Goal: Check status: Check status

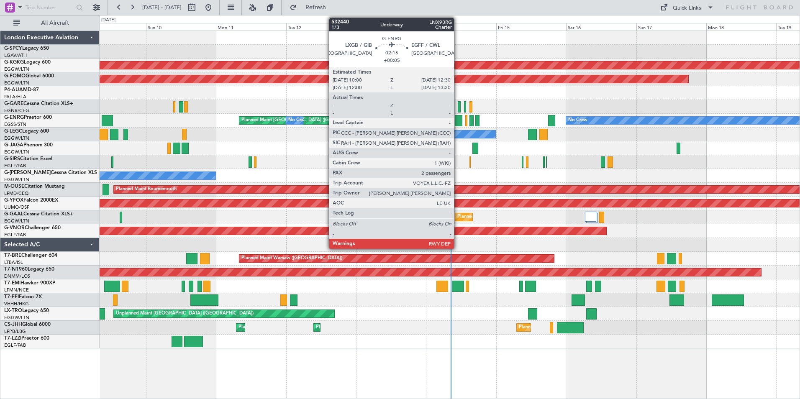
click at [458, 122] on div at bounding box center [459, 120] width 8 height 11
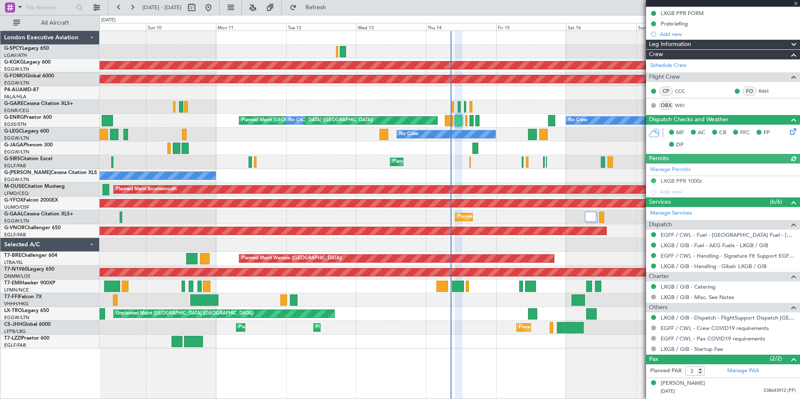
scroll to position [121, 0]
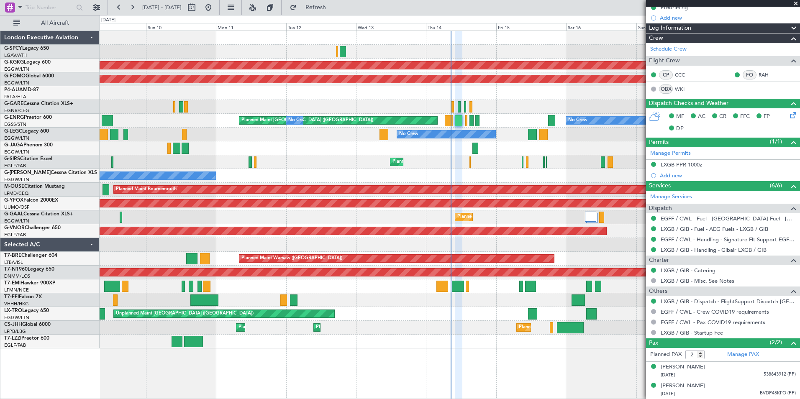
click at [797, 2] on span at bounding box center [796, 4] width 8 height 8
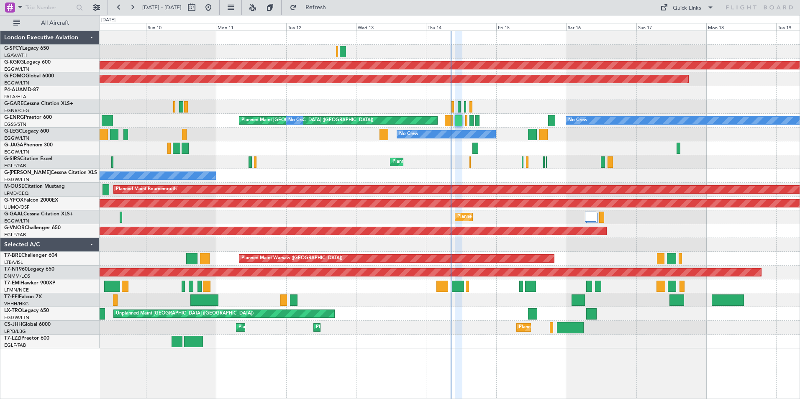
type input "0"
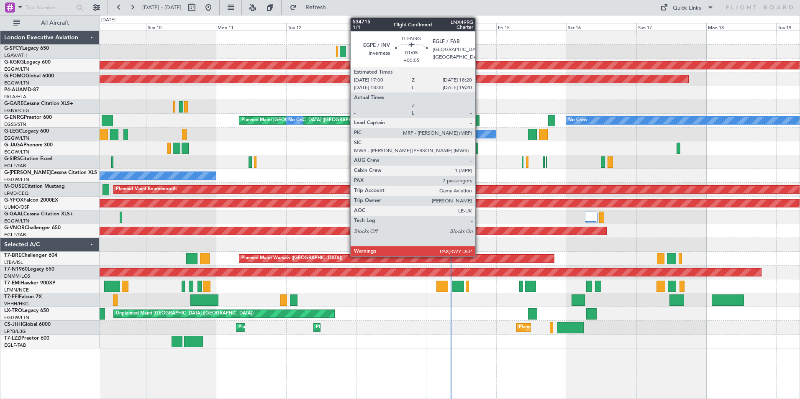
click at [479, 121] on div at bounding box center [477, 120] width 4 height 11
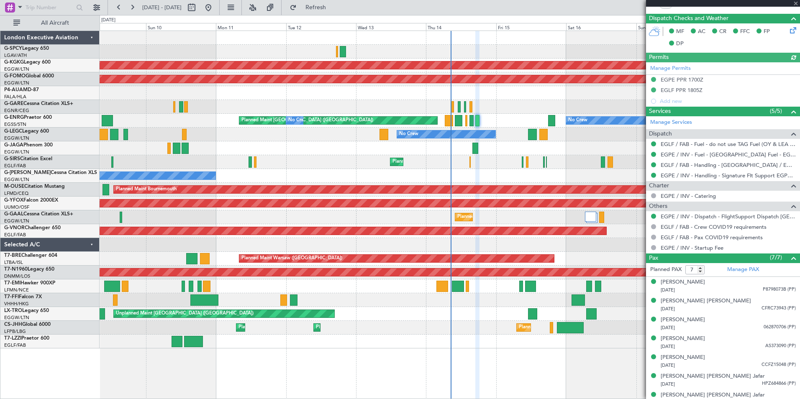
scroll to position [194, 0]
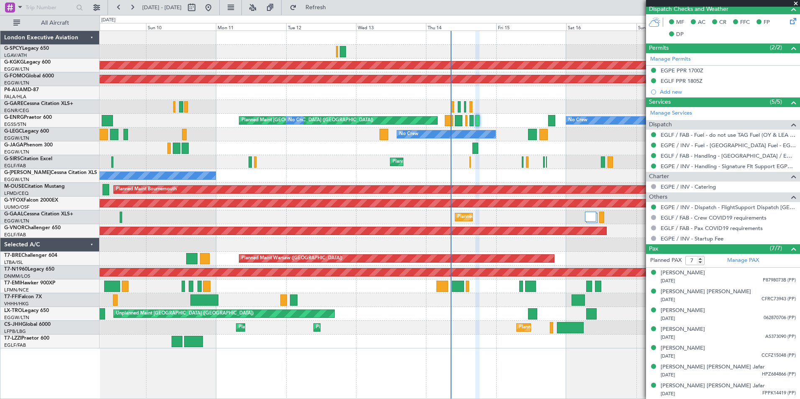
click at [795, 3] on span at bounding box center [796, 4] width 8 height 8
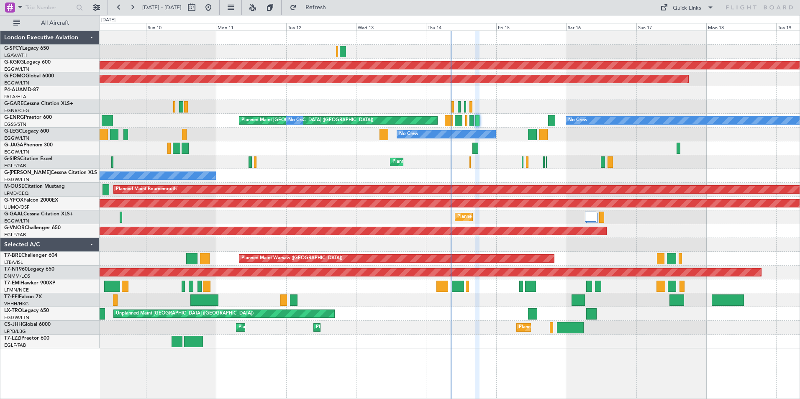
type input "0"
click at [135, 7] on button at bounding box center [132, 7] width 13 height 13
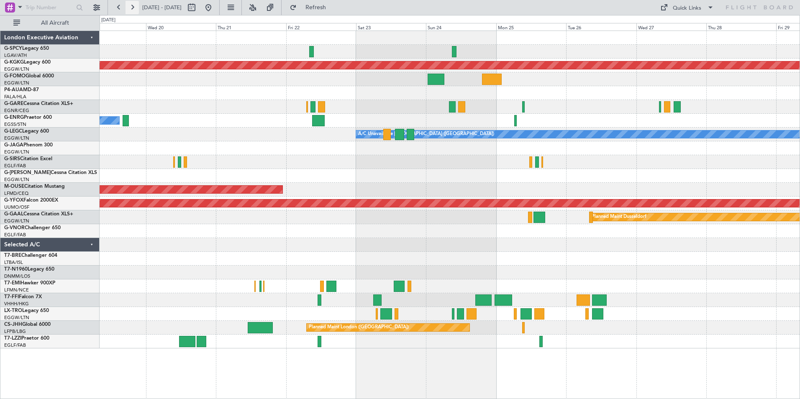
click at [135, 7] on button at bounding box center [132, 7] width 13 height 13
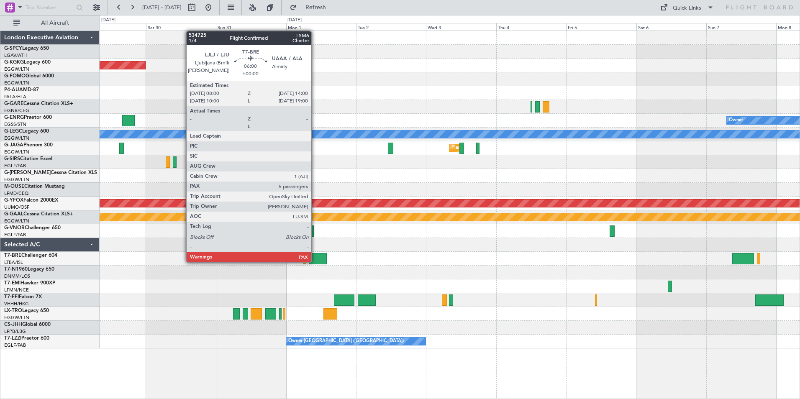
click at [315, 262] on div at bounding box center [318, 258] width 18 height 11
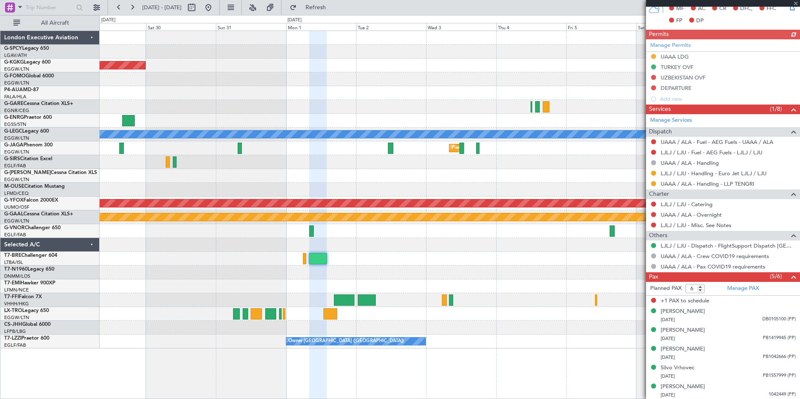
scroll to position [188, 0]
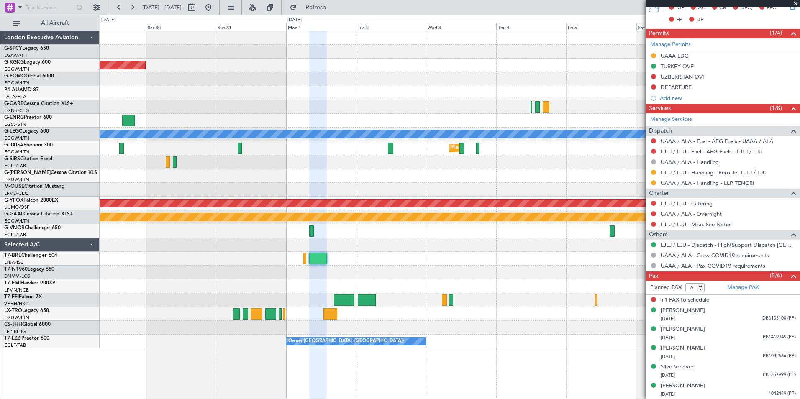
click at [796, 1] on span at bounding box center [796, 4] width 8 height 8
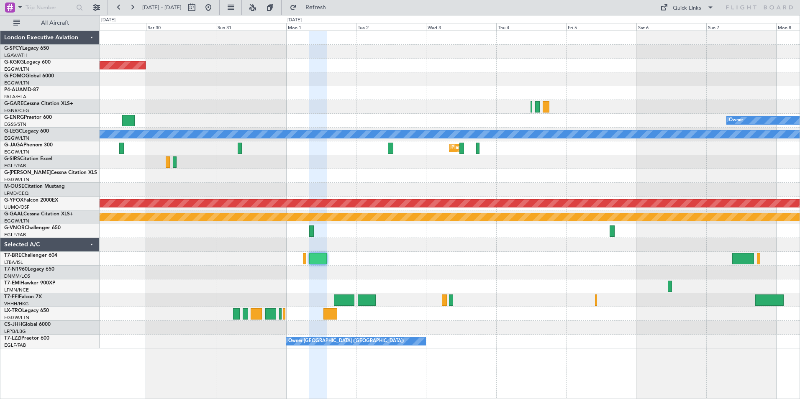
type input "0"
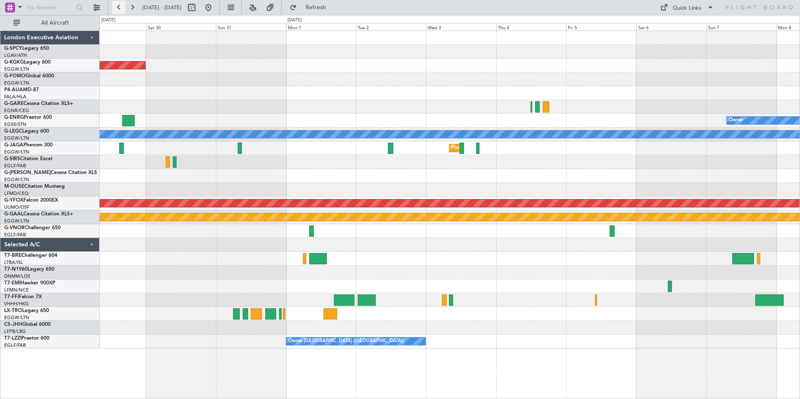
click at [116, 4] on button at bounding box center [118, 7] width 13 height 13
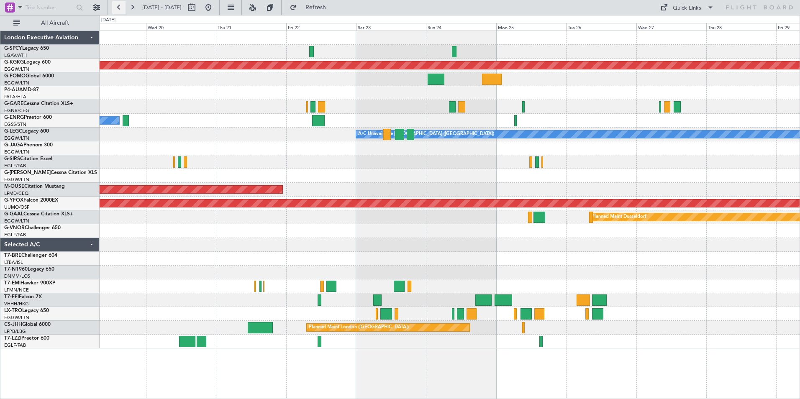
click at [123, 6] on button at bounding box center [118, 7] width 13 height 13
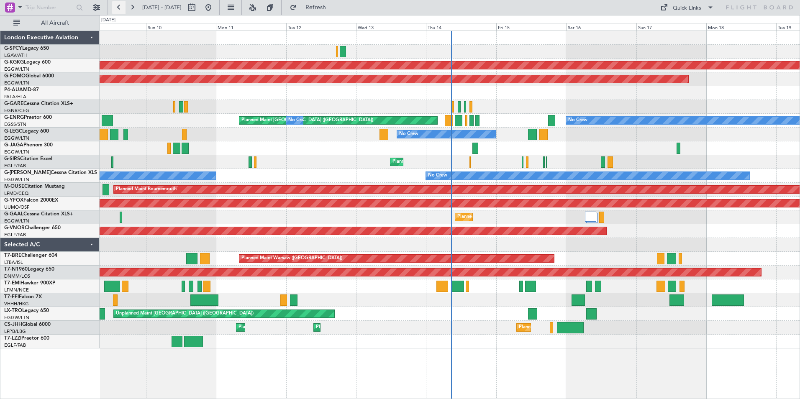
click at [123, 8] on button at bounding box center [118, 7] width 13 height 13
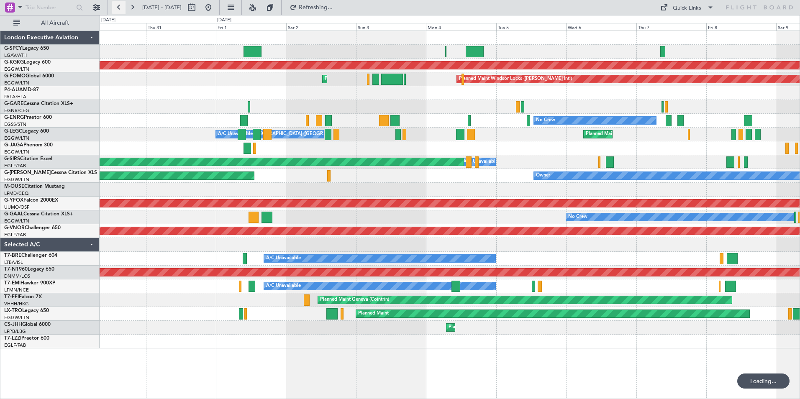
click at [123, 8] on button at bounding box center [118, 7] width 13 height 13
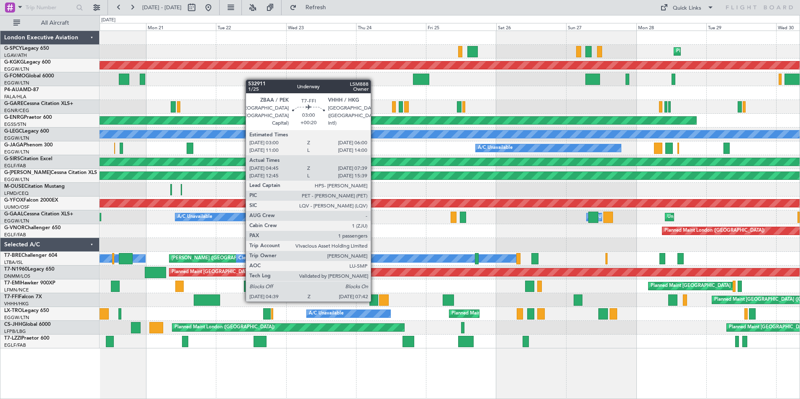
click at [375, 301] on div at bounding box center [374, 300] width 9 height 11
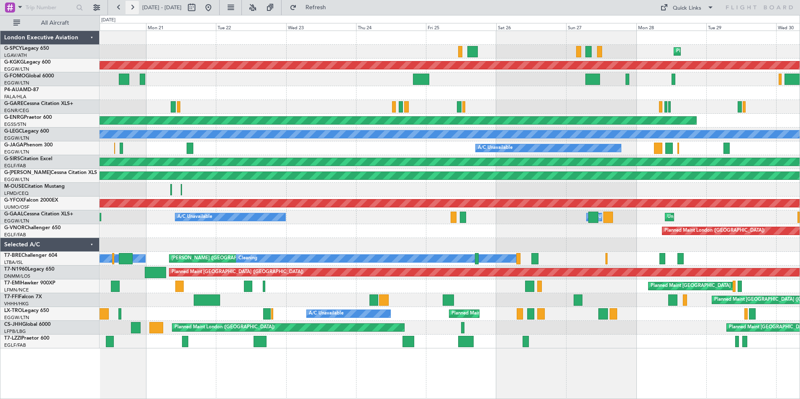
click at [126, 7] on button at bounding box center [132, 7] width 13 height 13
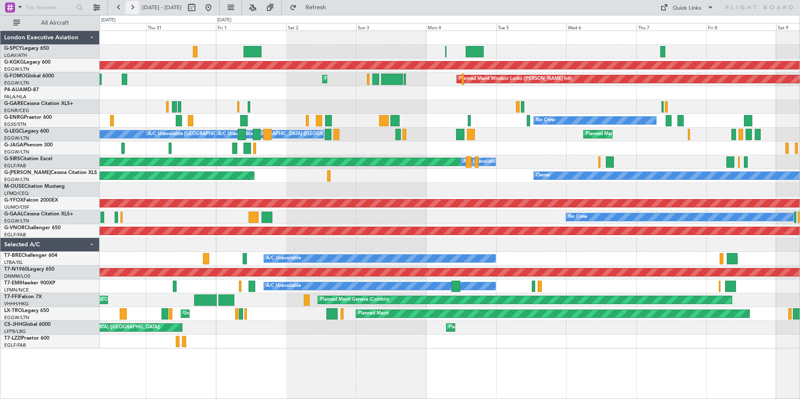
click at [126, 7] on button at bounding box center [132, 7] width 13 height 13
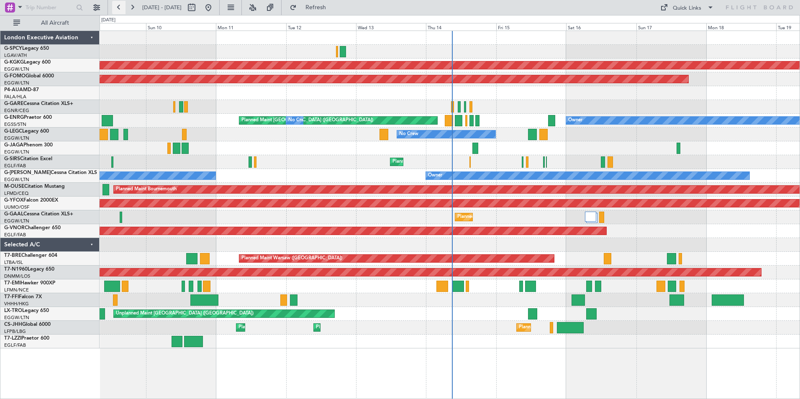
click at [117, 8] on button at bounding box center [118, 7] width 13 height 13
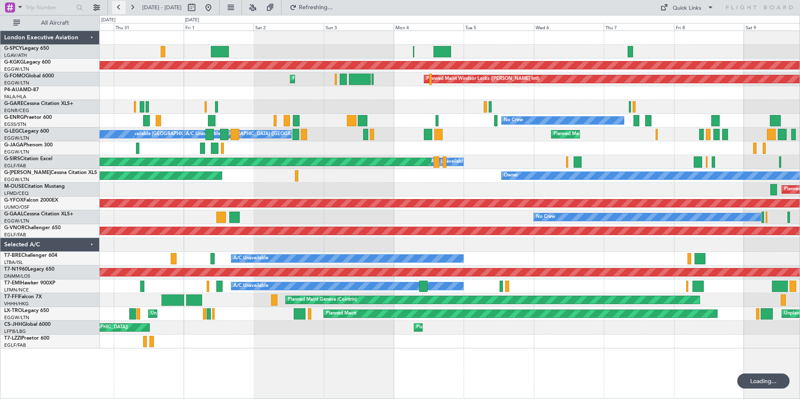
click at [117, 8] on button at bounding box center [118, 7] width 13 height 13
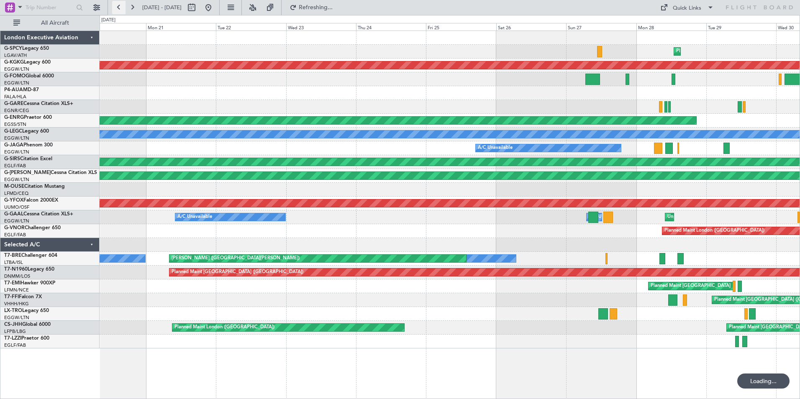
click at [117, 8] on button at bounding box center [118, 7] width 13 height 13
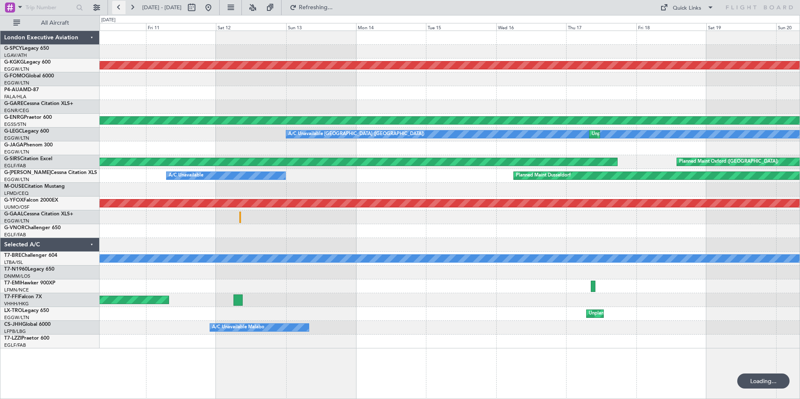
click at [117, 8] on button at bounding box center [118, 7] width 13 height 13
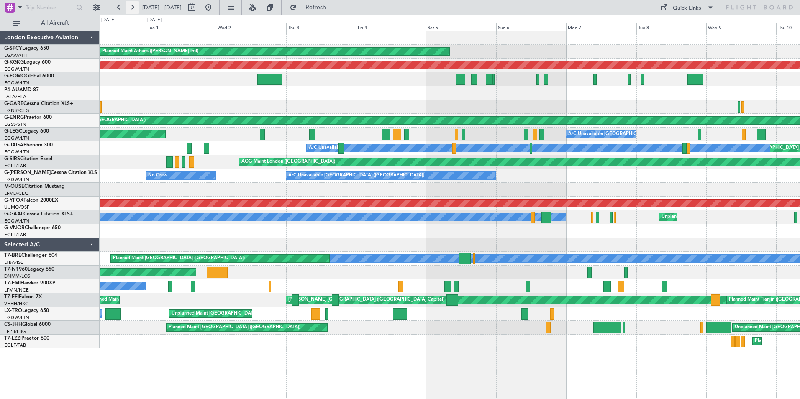
click at [134, 10] on button at bounding box center [132, 7] width 13 height 13
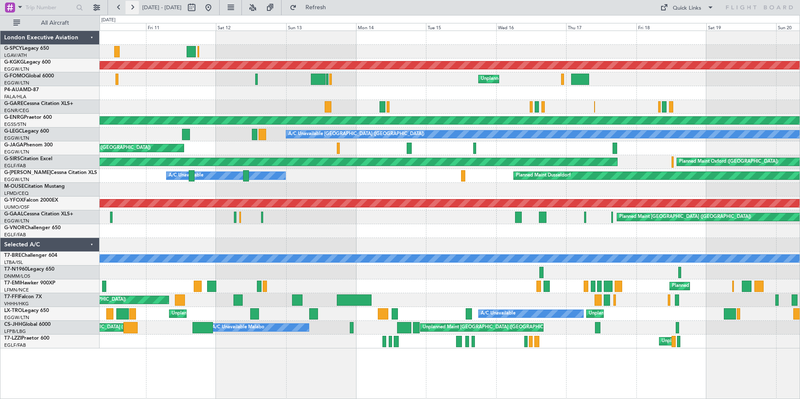
click at [134, 6] on button at bounding box center [132, 7] width 13 height 13
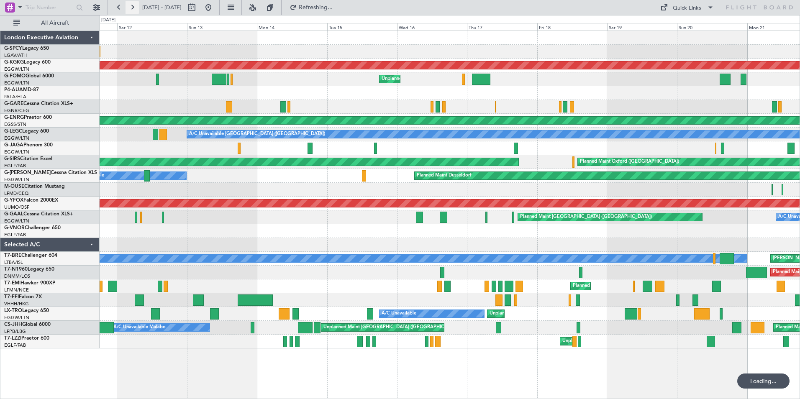
click at [134, 6] on button at bounding box center [132, 7] width 13 height 13
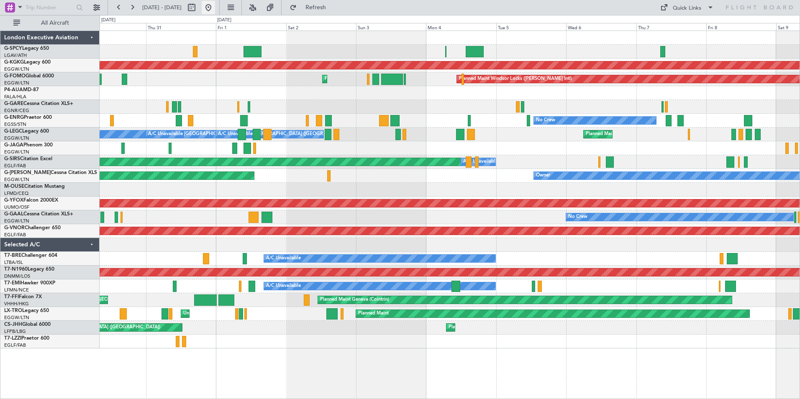
click at [215, 9] on button at bounding box center [208, 7] width 13 height 13
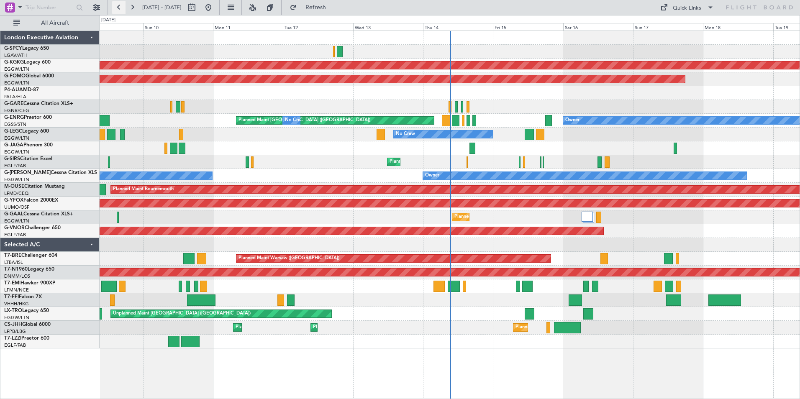
click at [121, 6] on button at bounding box center [118, 7] width 13 height 13
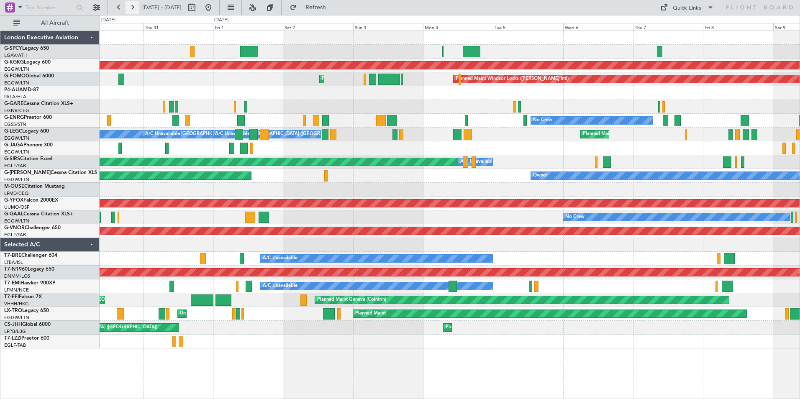
click at [130, 7] on button at bounding box center [132, 7] width 13 height 13
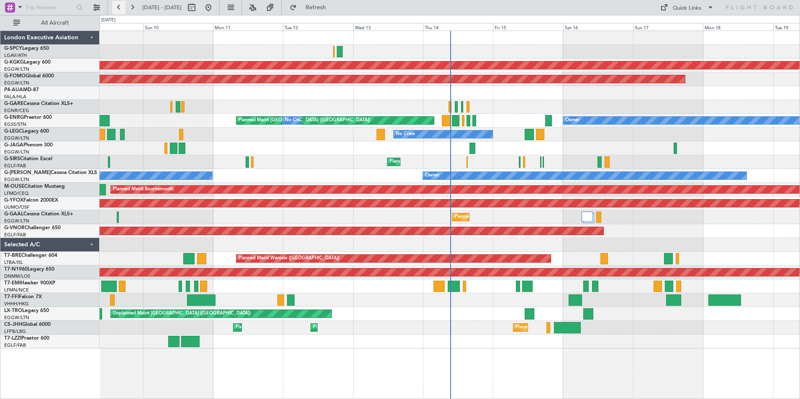
click at [119, 6] on button at bounding box center [118, 7] width 13 height 13
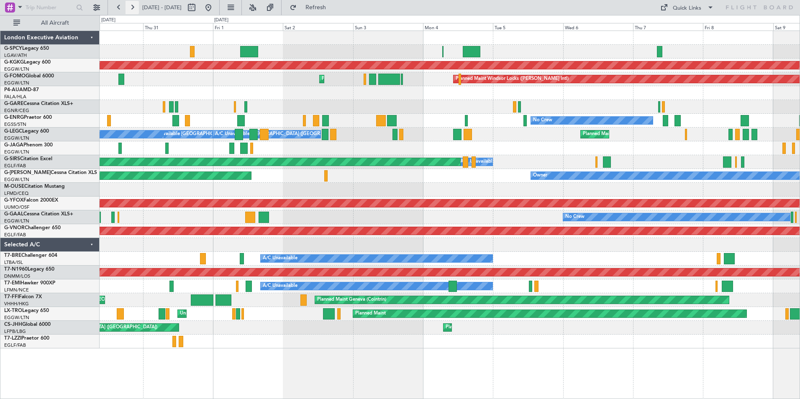
click at [133, 8] on button at bounding box center [132, 7] width 13 height 13
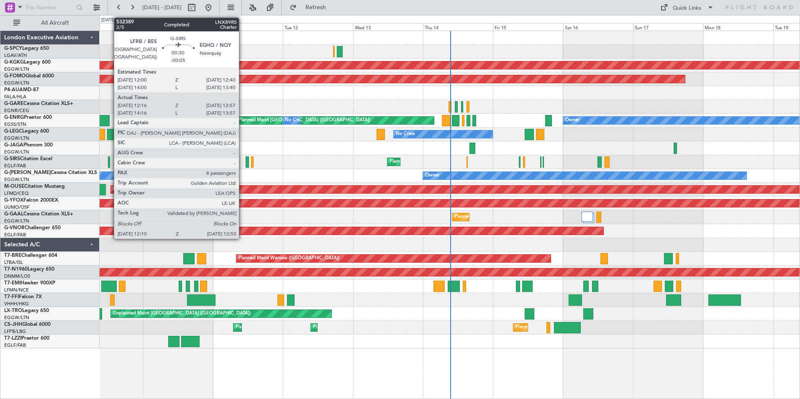
click at [110, 166] on div at bounding box center [109, 162] width 2 height 11
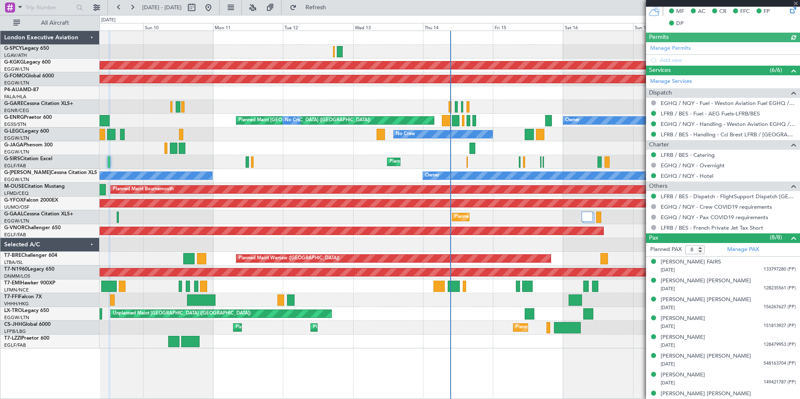
scroll to position [208, 0]
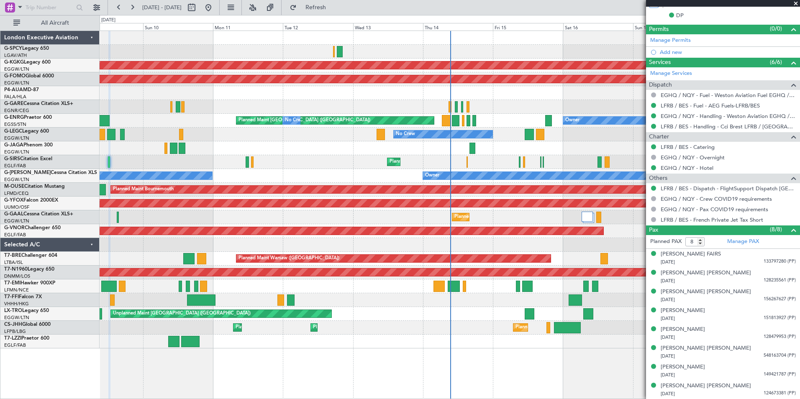
click at [796, 5] on span at bounding box center [796, 4] width 8 height 8
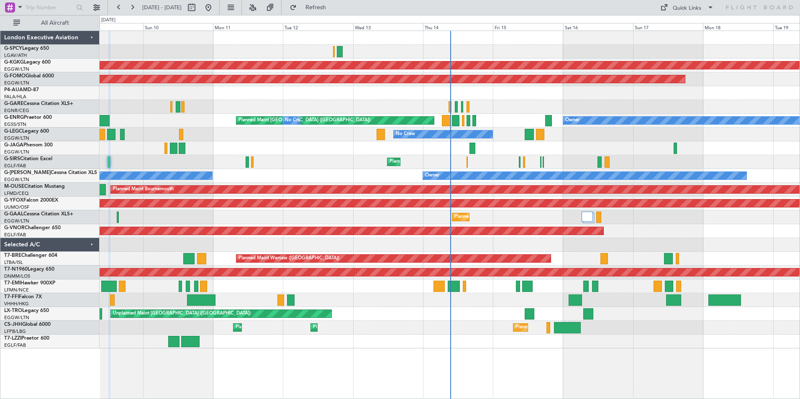
type input "0"
click at [122, 11] on button at bounding box center [118, 7] width 13 height 13
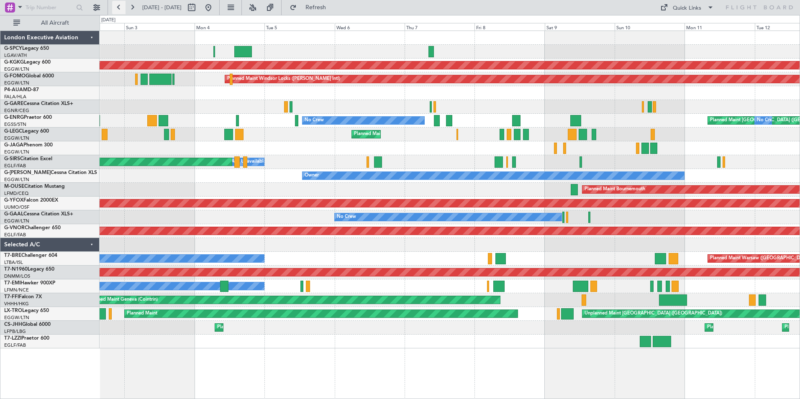
click at [122, 11] on button at bounding box center [118, 7] width 13 height 13
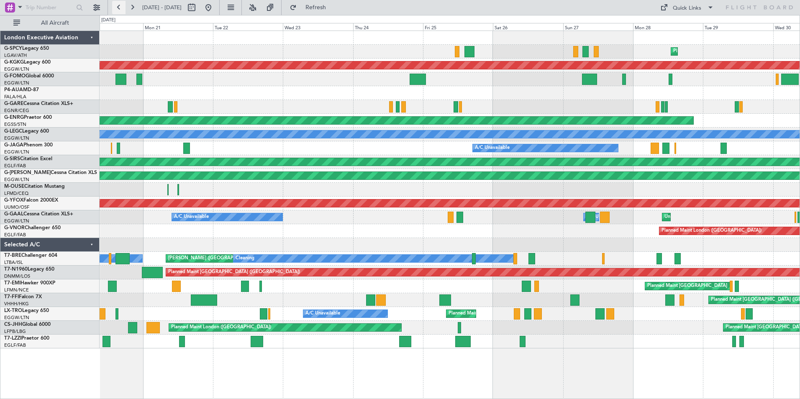
click at [122, 11] on button at bounding box center [118, 7] width 13 height 13
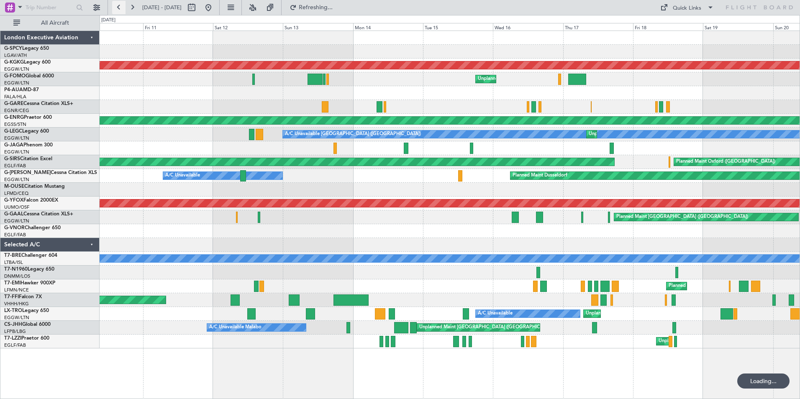
click at [122, 11] on button at bounding box center [118, 7] width 13 height 13
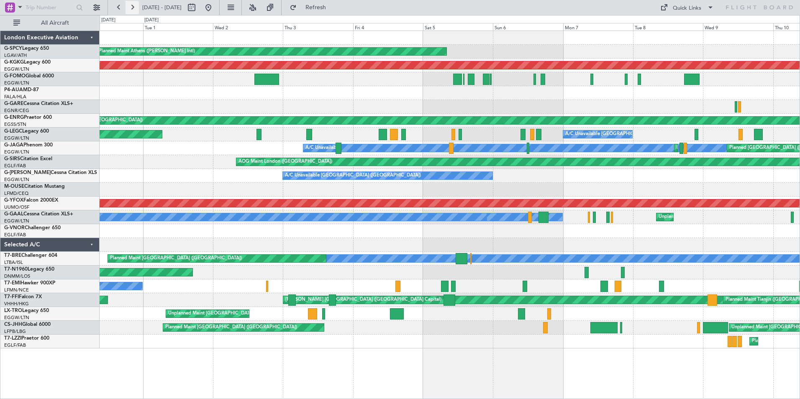
click at [133, 5] on button at bounding box center [132, 7] width 13 height 13
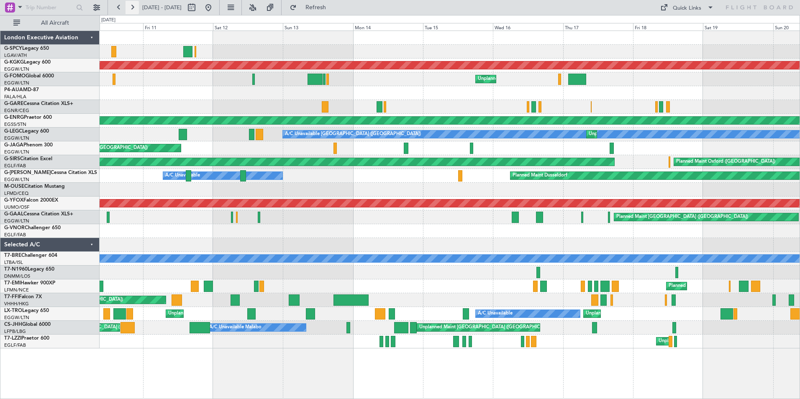
click at [133, 5] on button at bounding box center [132, 7] width 13 height 13
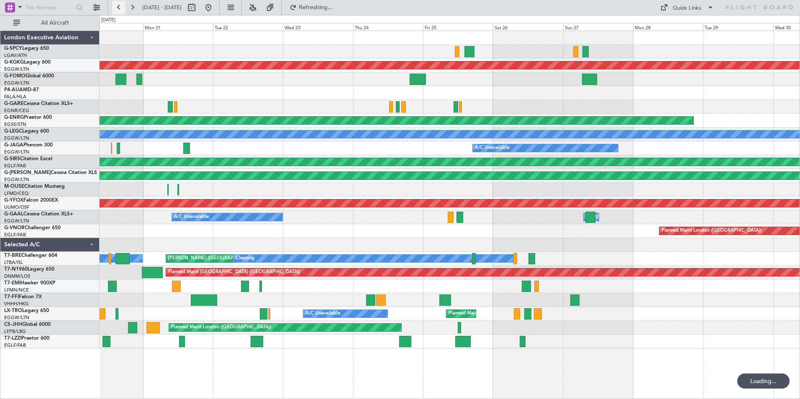
click at [117, 11] on button at bounding box center [118, 7] width 13 height 13
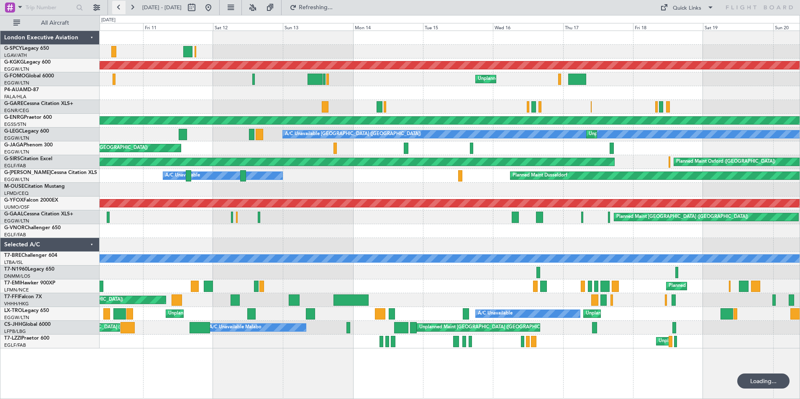
click at [117, 11] on button at bounding box center [118, 7] width 13 height 13
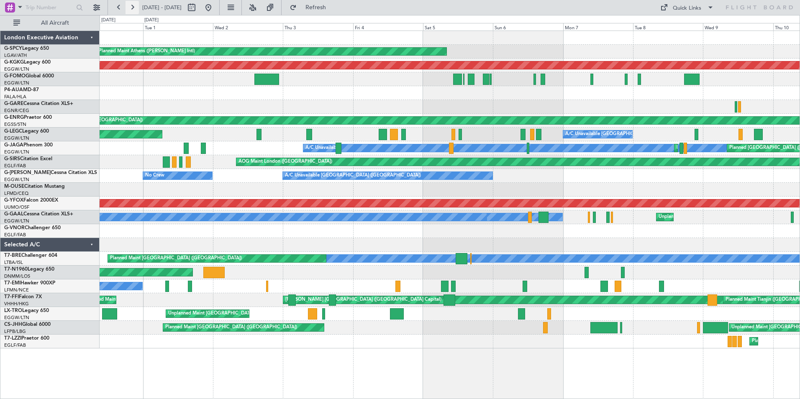
click at [131, 6] on button at bounding box center [132, 7] width 13 height 13
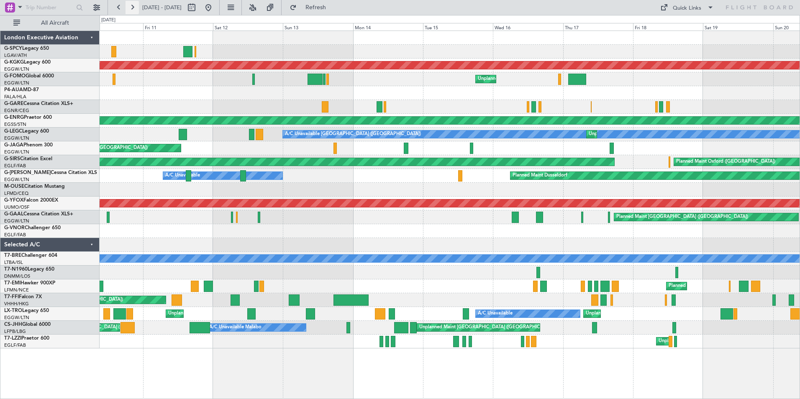
click at [134, 7] on button at bounding box center [132, 7] width 13 height 13
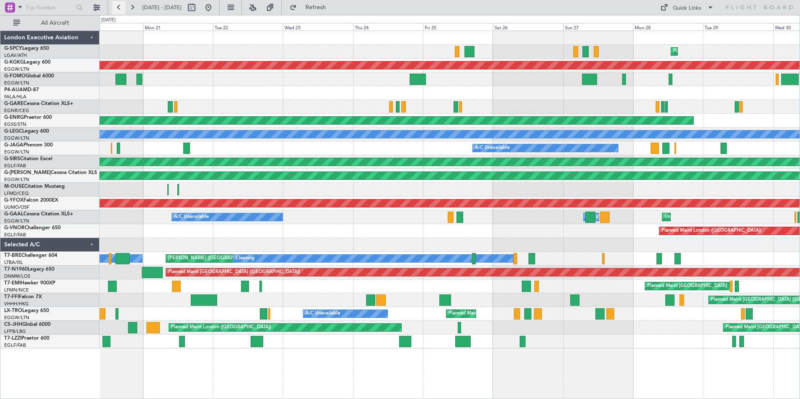
click at [123, 10] on button at bounding box center [118, 7] width 13 height 13
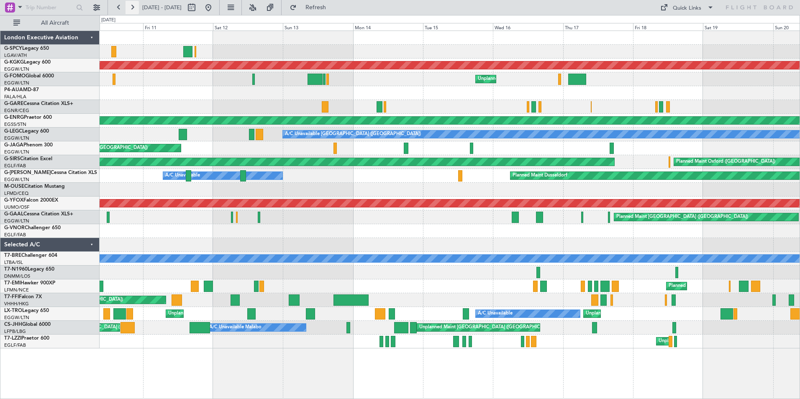
click at [134, 7] on button at bounding box center [132, 7] width 13 height 13
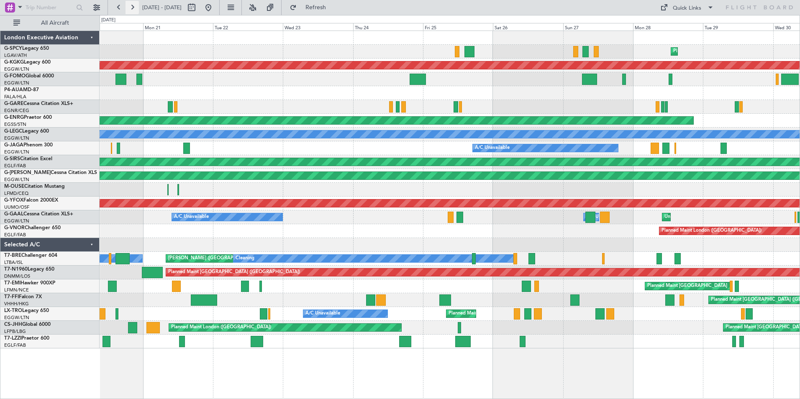
click at [138, 5] on button at bounding box center [132, 7] width 13 height 13
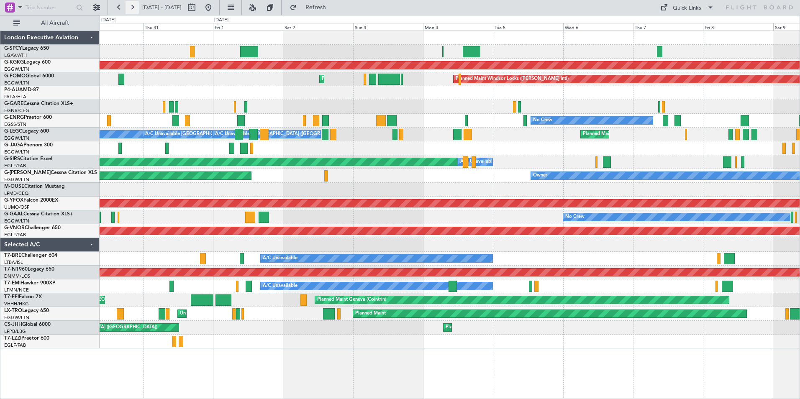
click at [134, 8] on button at bounding box center [132, 7] width 13 height 13
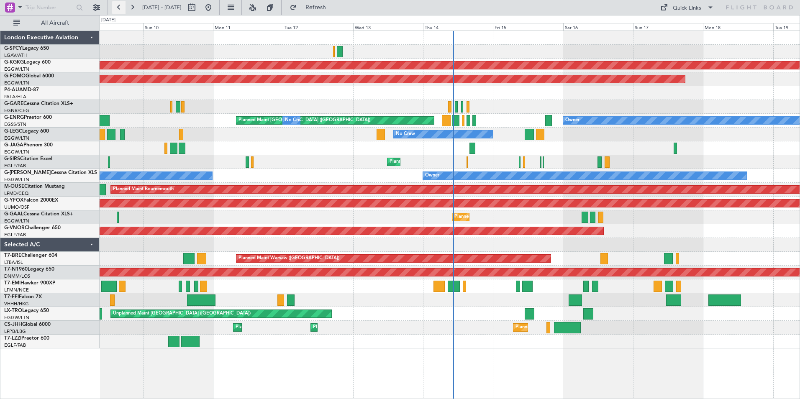
click at [121, 9] on button at bounding box center [118, 7] width 13 height 13
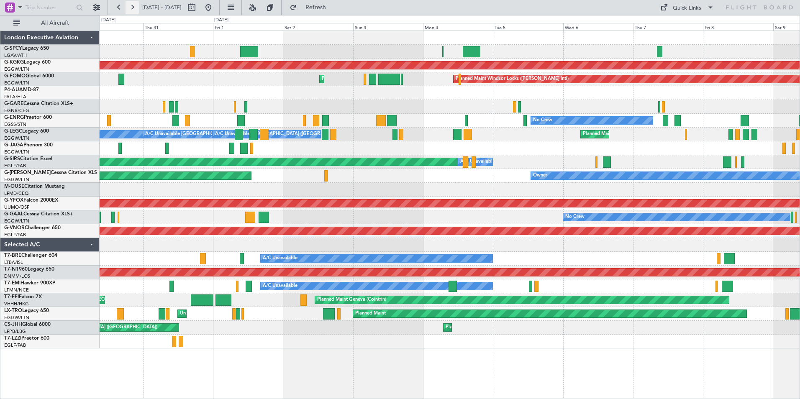
click at [133, 11] on button at bounding box center [132, 7] width 13 height 13
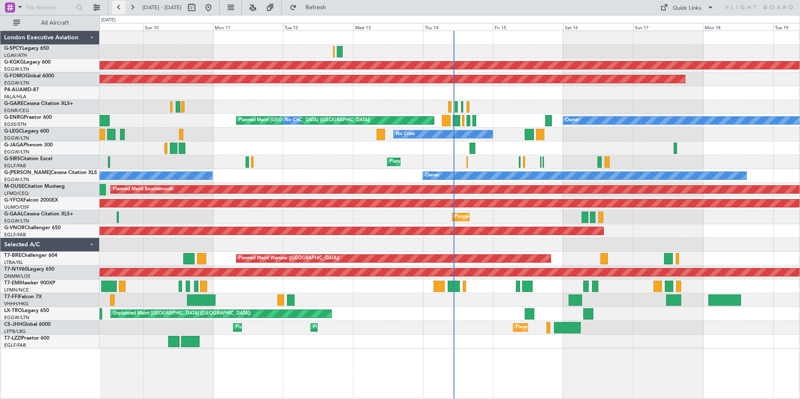
click at [121, 8] on button at bounding box center [118, 7] width 13 height 13
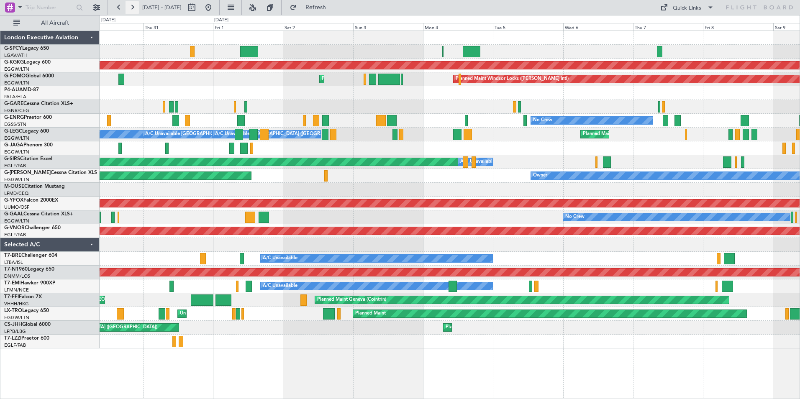
click at [130, 8] on button at bounding box center [132, 7] width 13 height 13
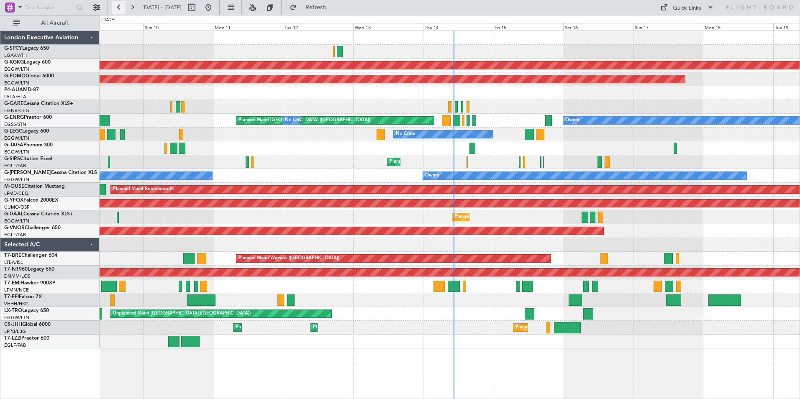
drag, startPoint x: 118, startPoint y: 5, endPoint x: 122, endPoint y: 10, distance: 6.6
click at [118, 5] on button at bounding box center [118, 7] width 13 height 13
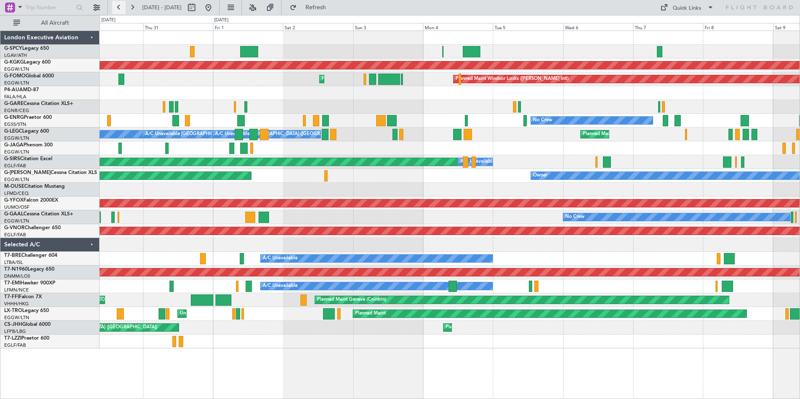
click at [123, 7] on button at bounding box center [118, 7] width 13 height 13
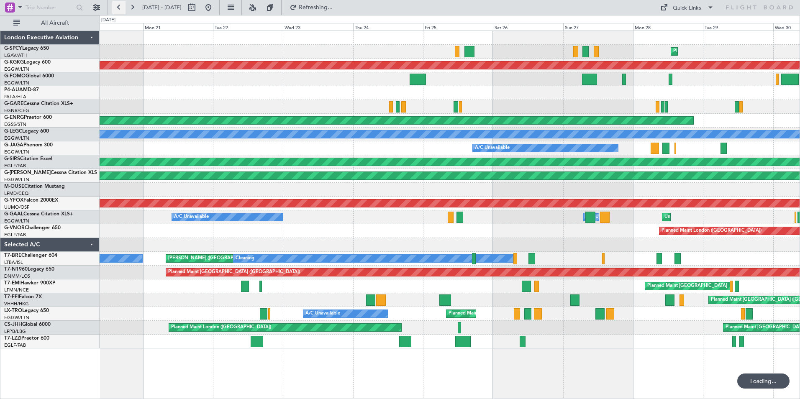
click at [122, 7] on button at bounding box center [118, 7] width 13 height 13
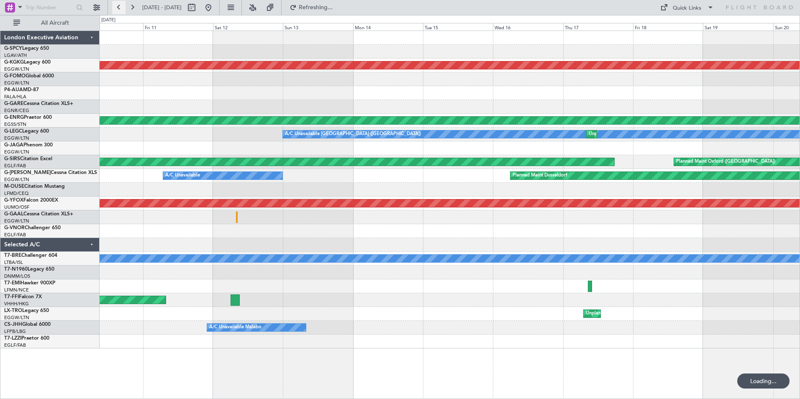
click at [122, 7] on button at bounding box center [118, 7] width 13 height 13
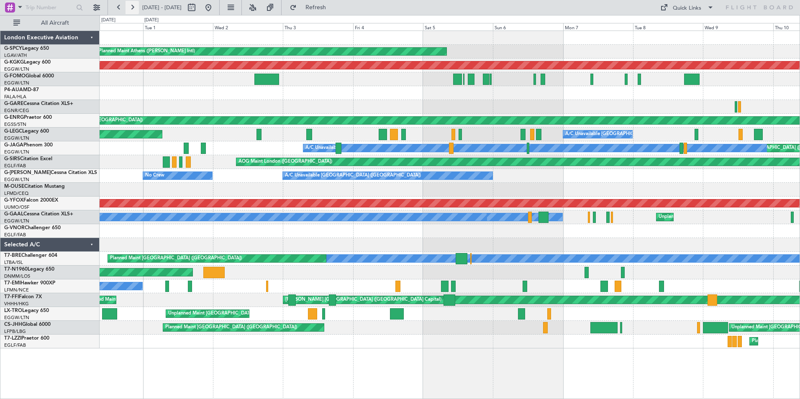
click at [131, 9] on button at bounding box center [132, 7] width 13 height 13
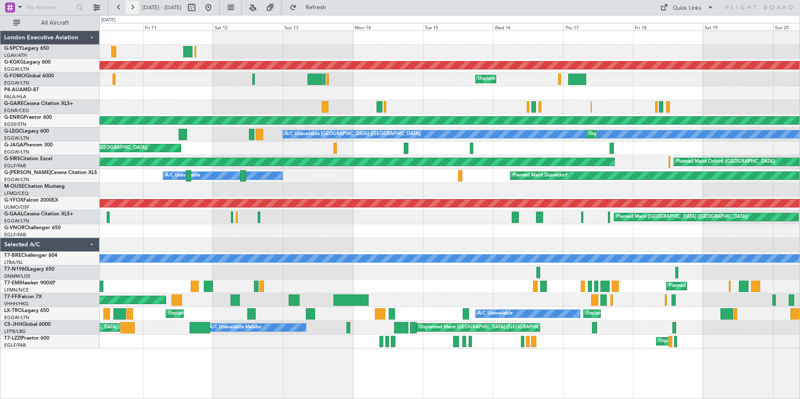
click at [131, 7] on button at bounding box center [132, 7] width 13 height 13
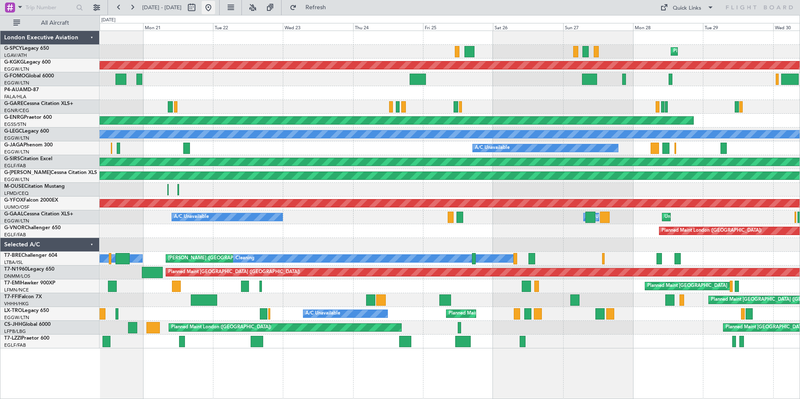
click at [215, 11] on button at bounding box center [208, 7] width 13 height 13
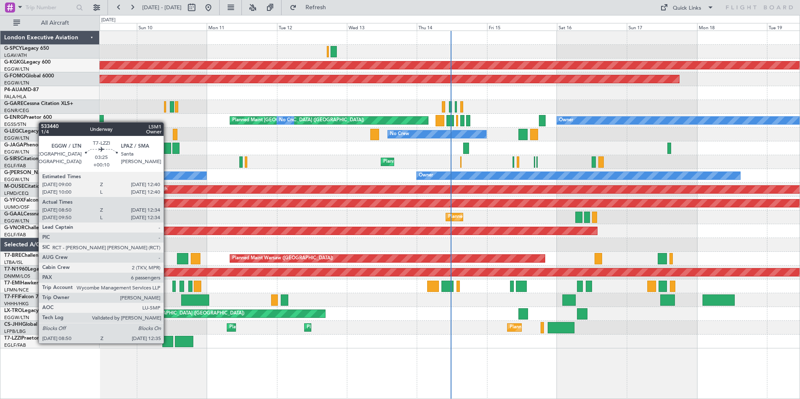
click at [167, 343] on div at bounding box center [167, 341] width 11 height 11
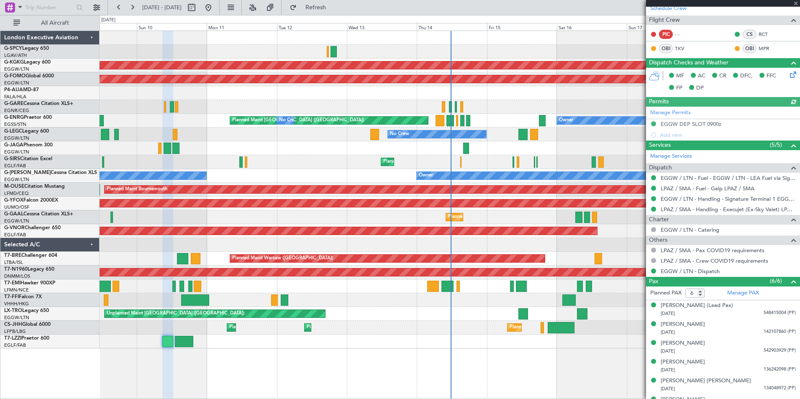
scroll to position [144, 0]
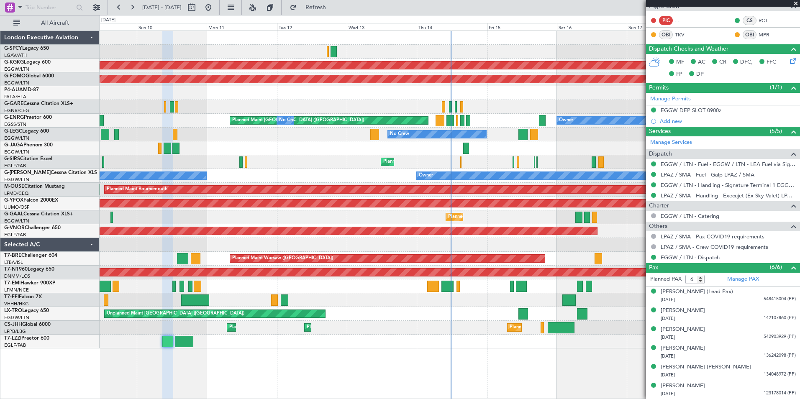
click at [794, 3] on span at bounding box center [796, 4] width 8 height 8
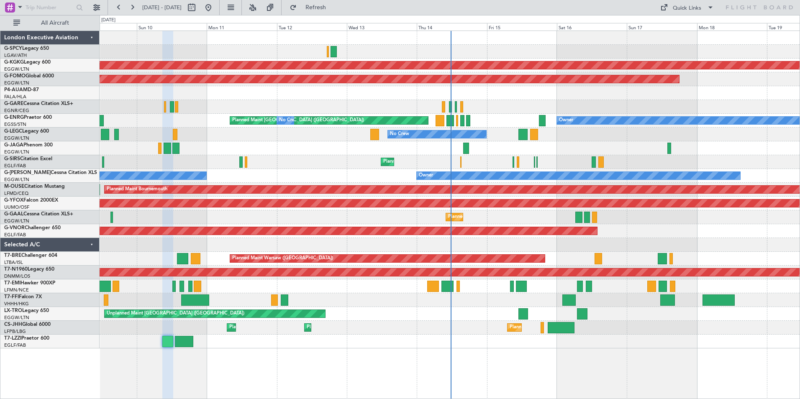
type input "0"
